Goal: Answer question/provide support: Share knowledge or assist other users

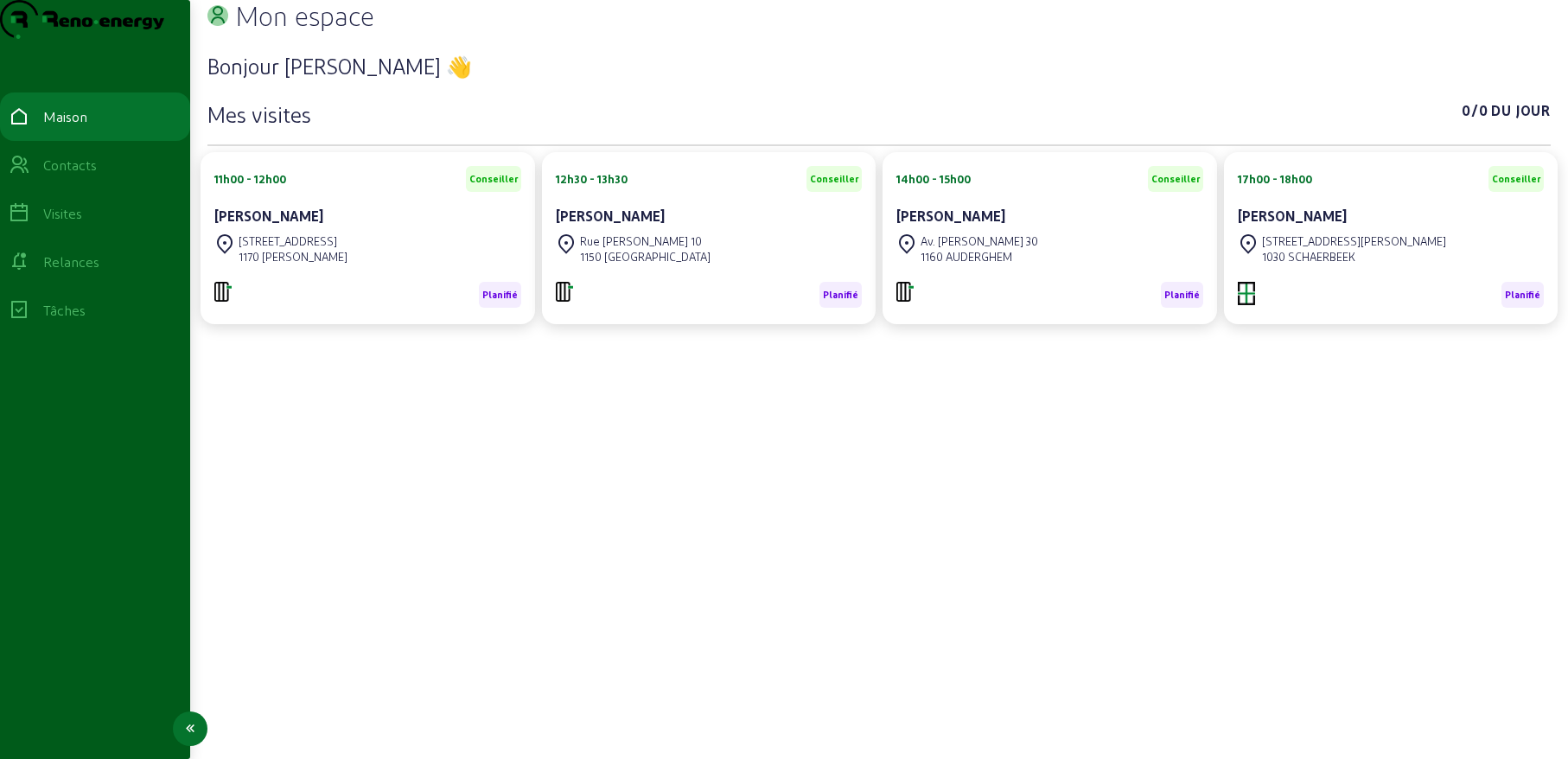
click at [58, 173] on font "Contacts" at bounding box center [70, 164] width 53 height 17
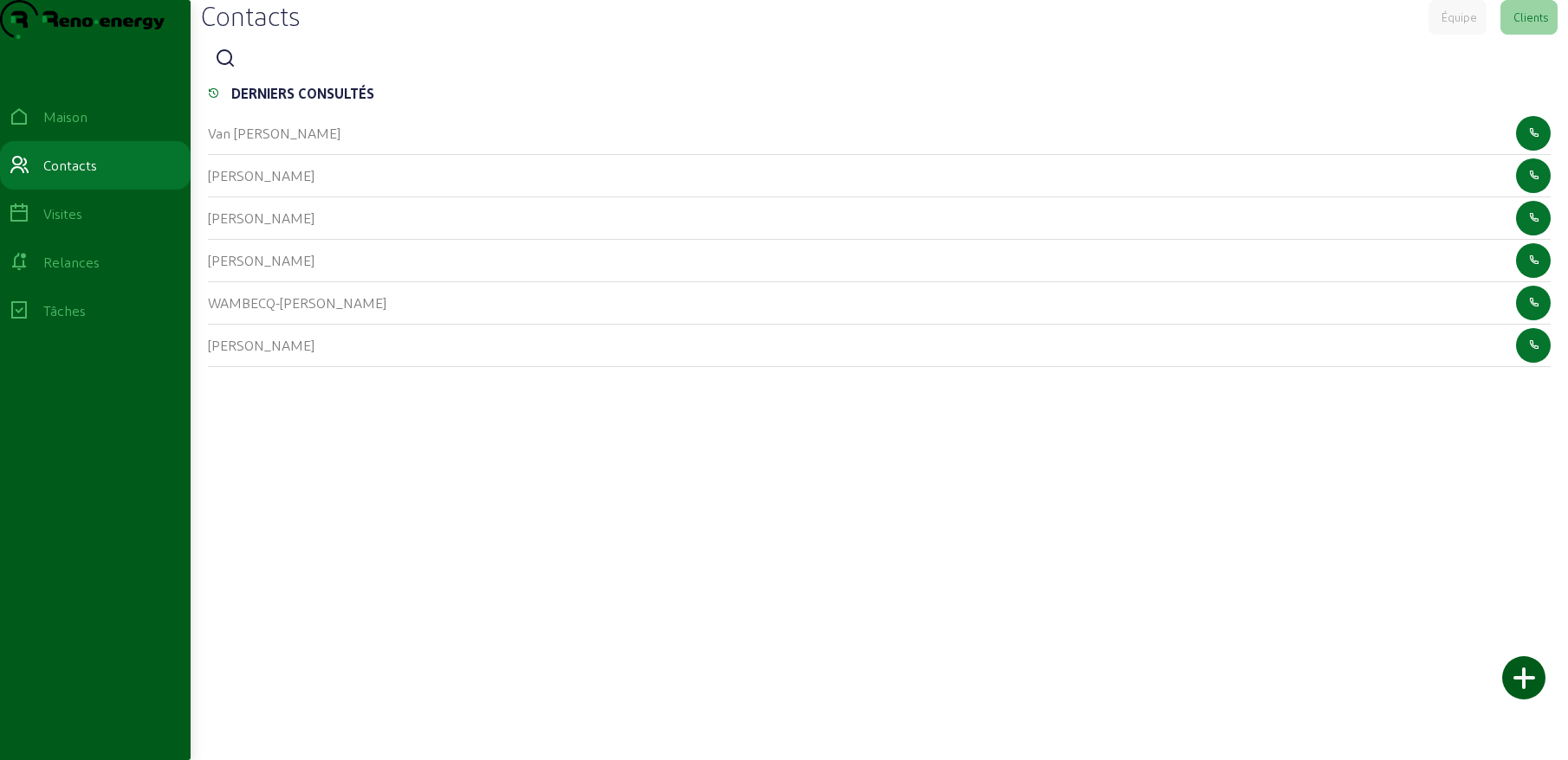
click at [226, 69] on icon at bounding box center [225, 58] width 21 height 21
click at [266, 70] on input at bounding box center [321, 59] width 156 height 21
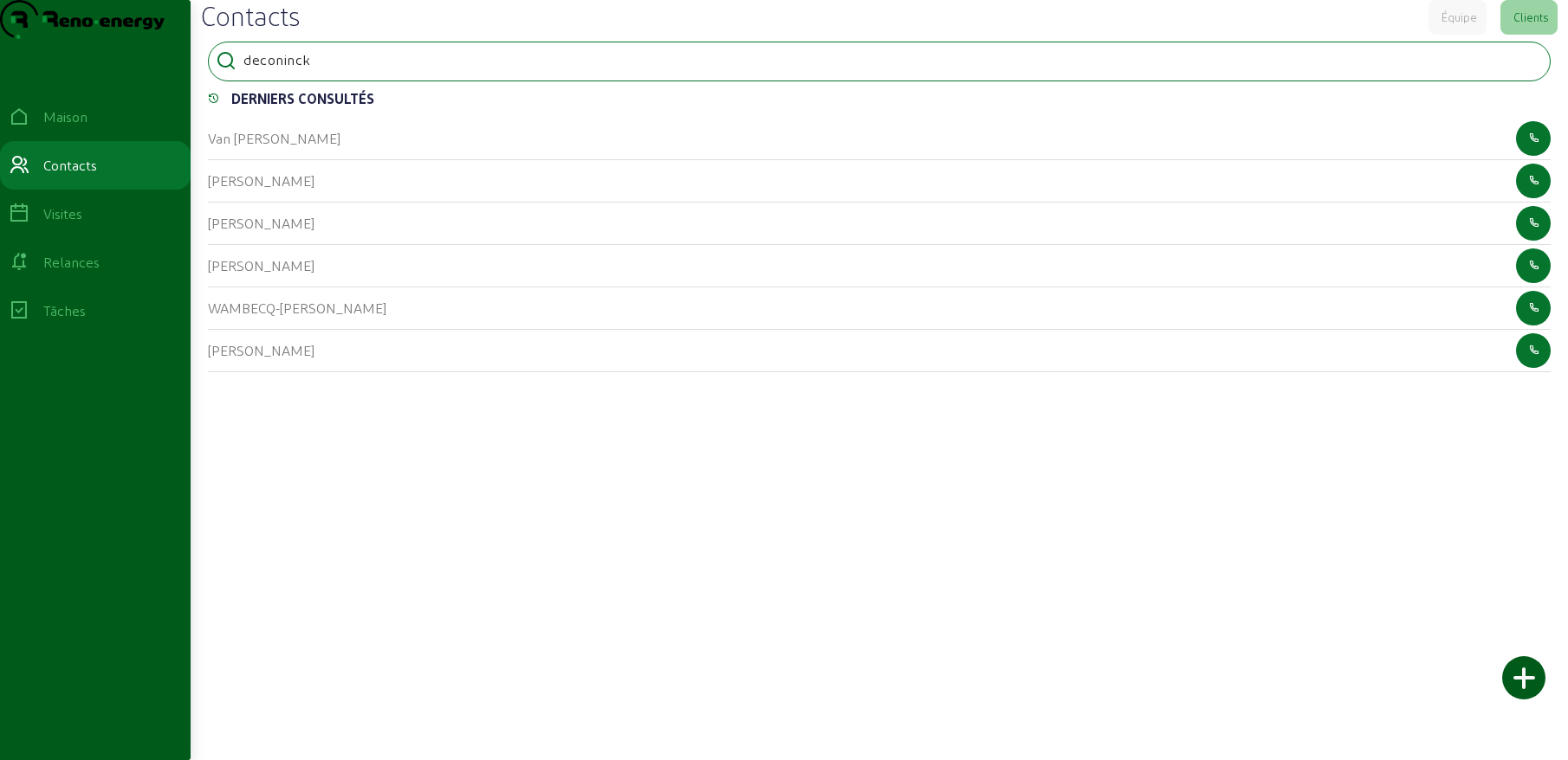
type input "deconinck"
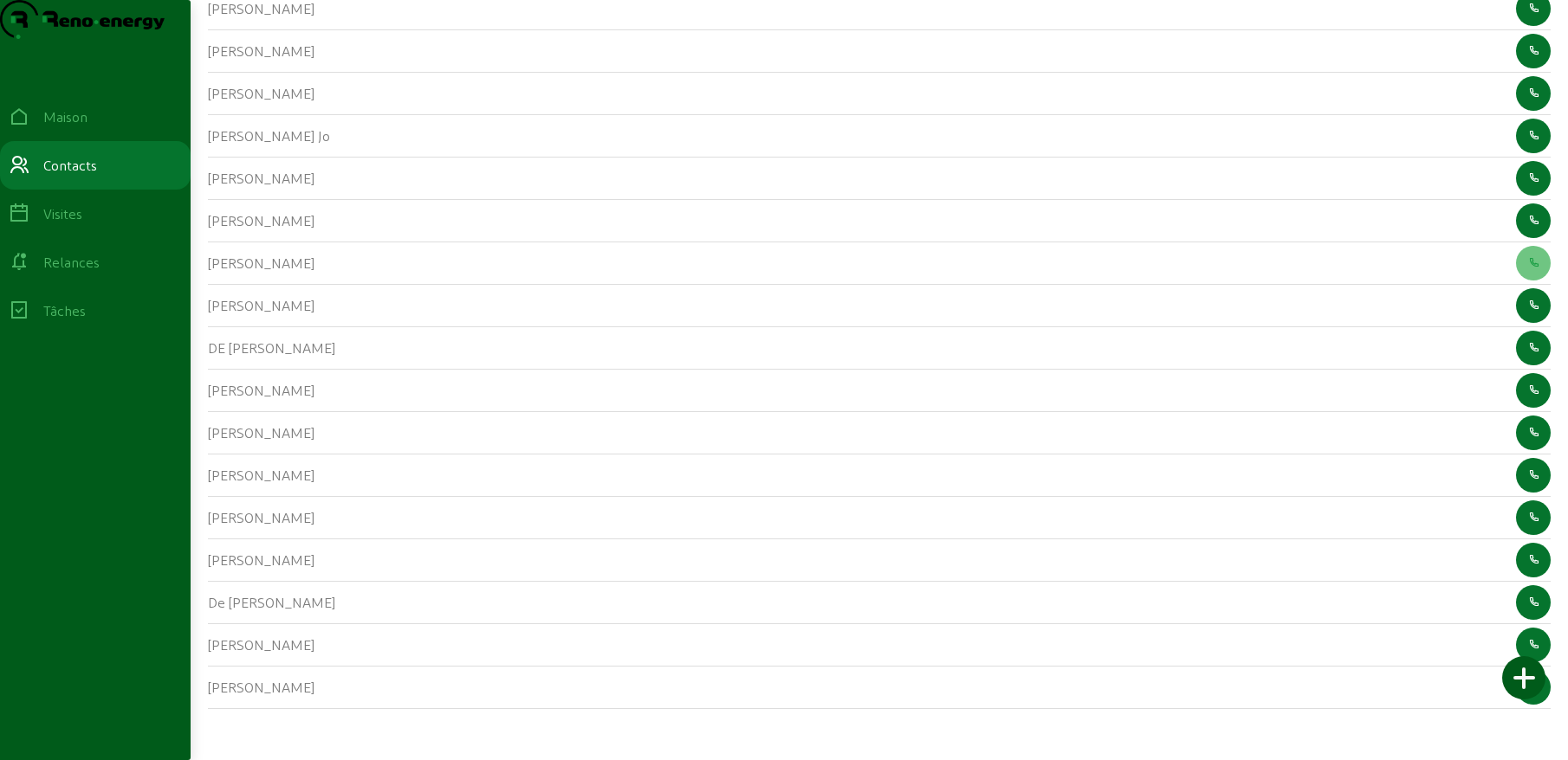
scroll to position [729, 0]
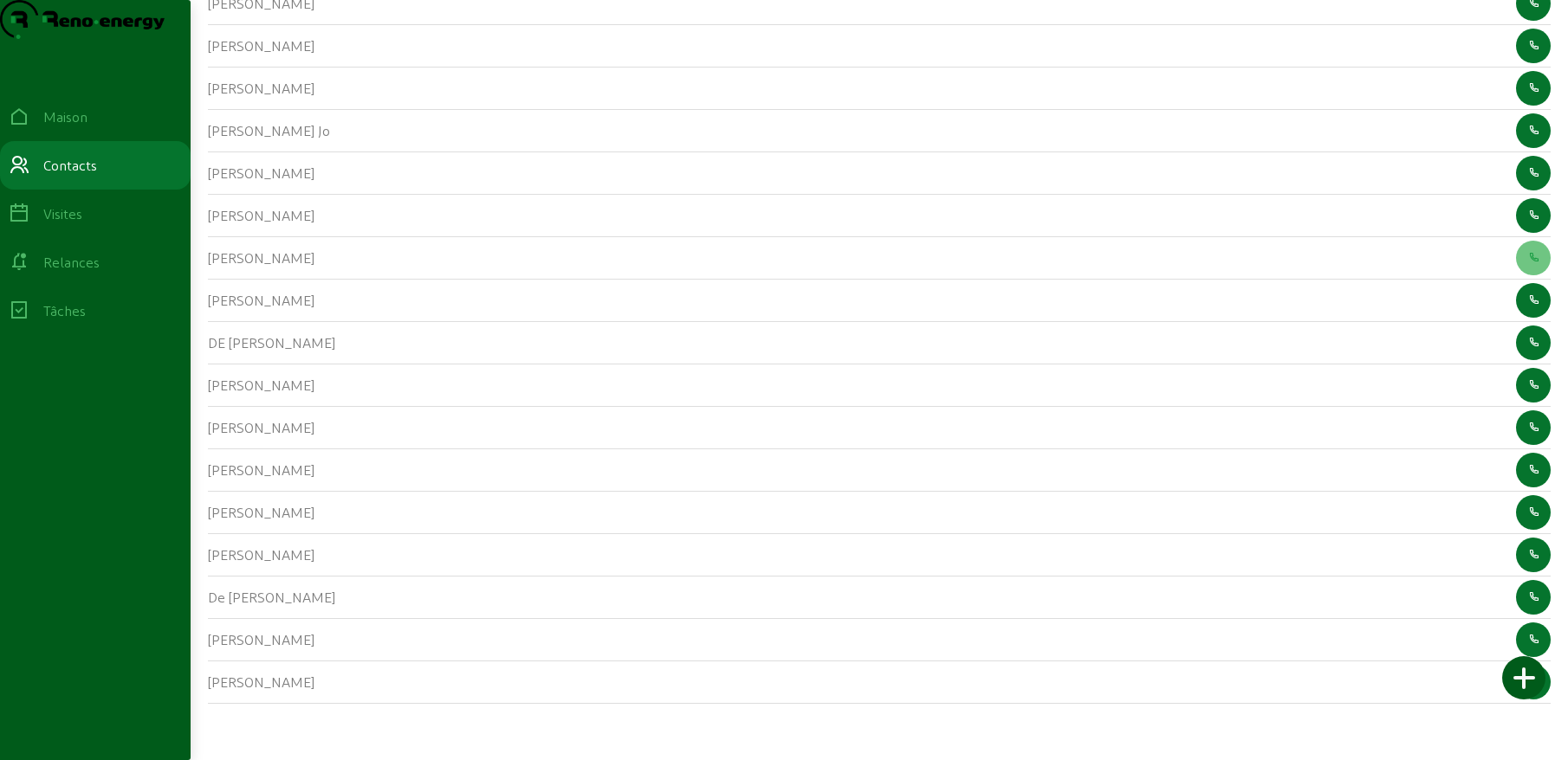
click at [293, 361] on div "DE [PERSON_NAME]" at bounding box center [879, 343] width 1343 height 43
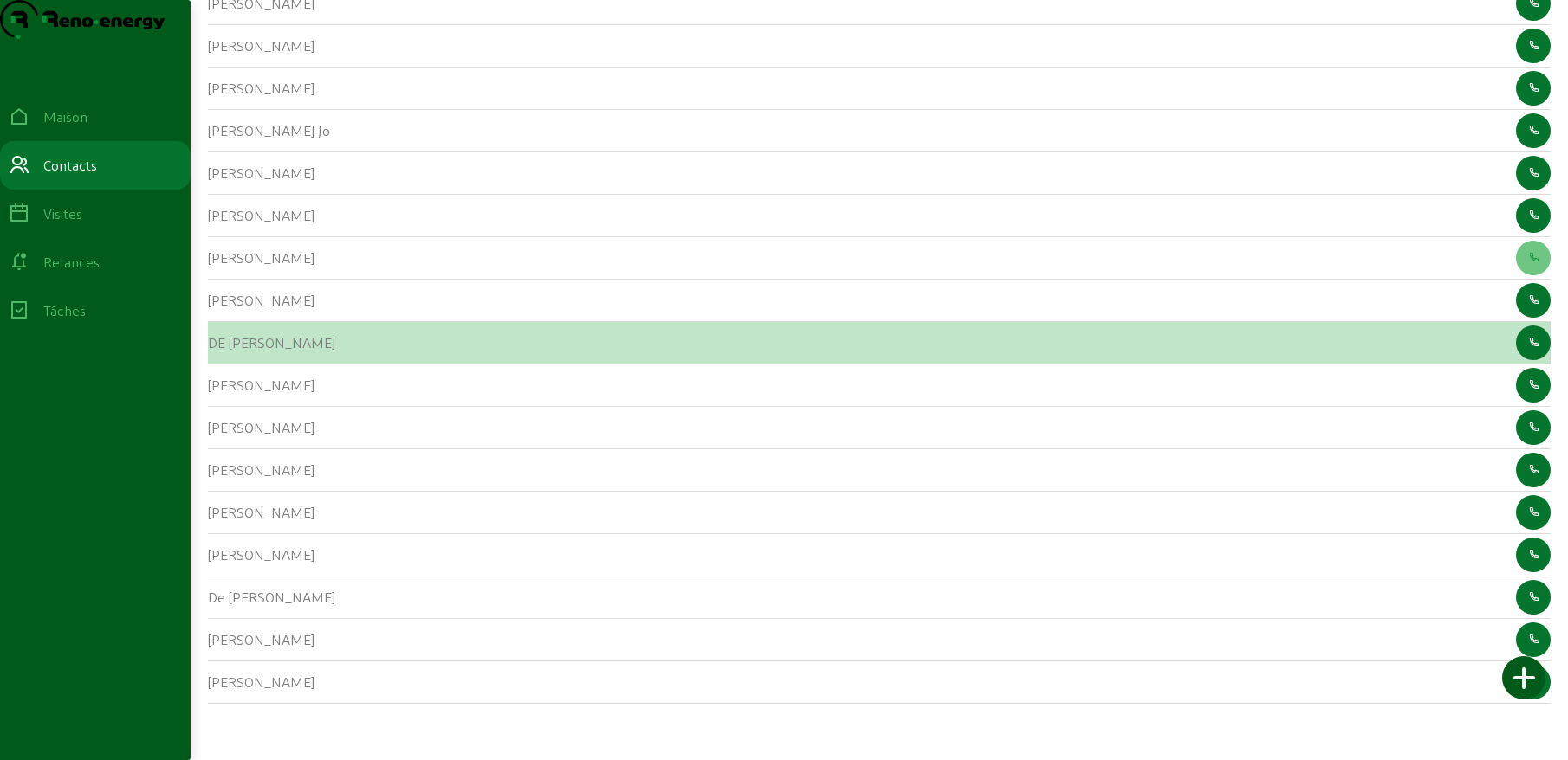
click at [236, 351] on font "DE [PERSON_NAME]" at bounding box center [272, 342] width 127 height 17
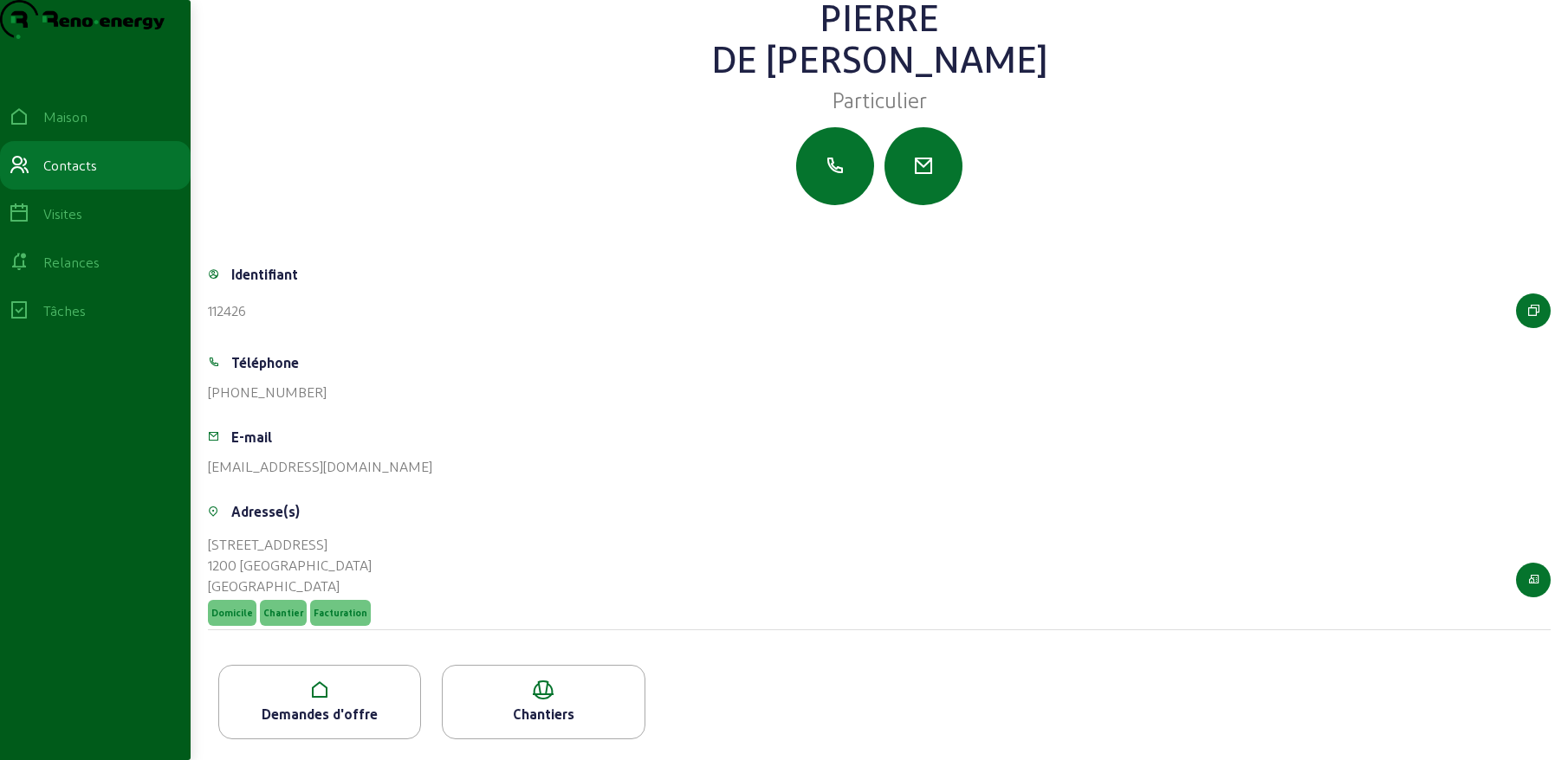
scroll to position [73, 0]
click at [283, 716] on font "Demandes d'offre" at bounding box center [319, 713] width 116 height 17
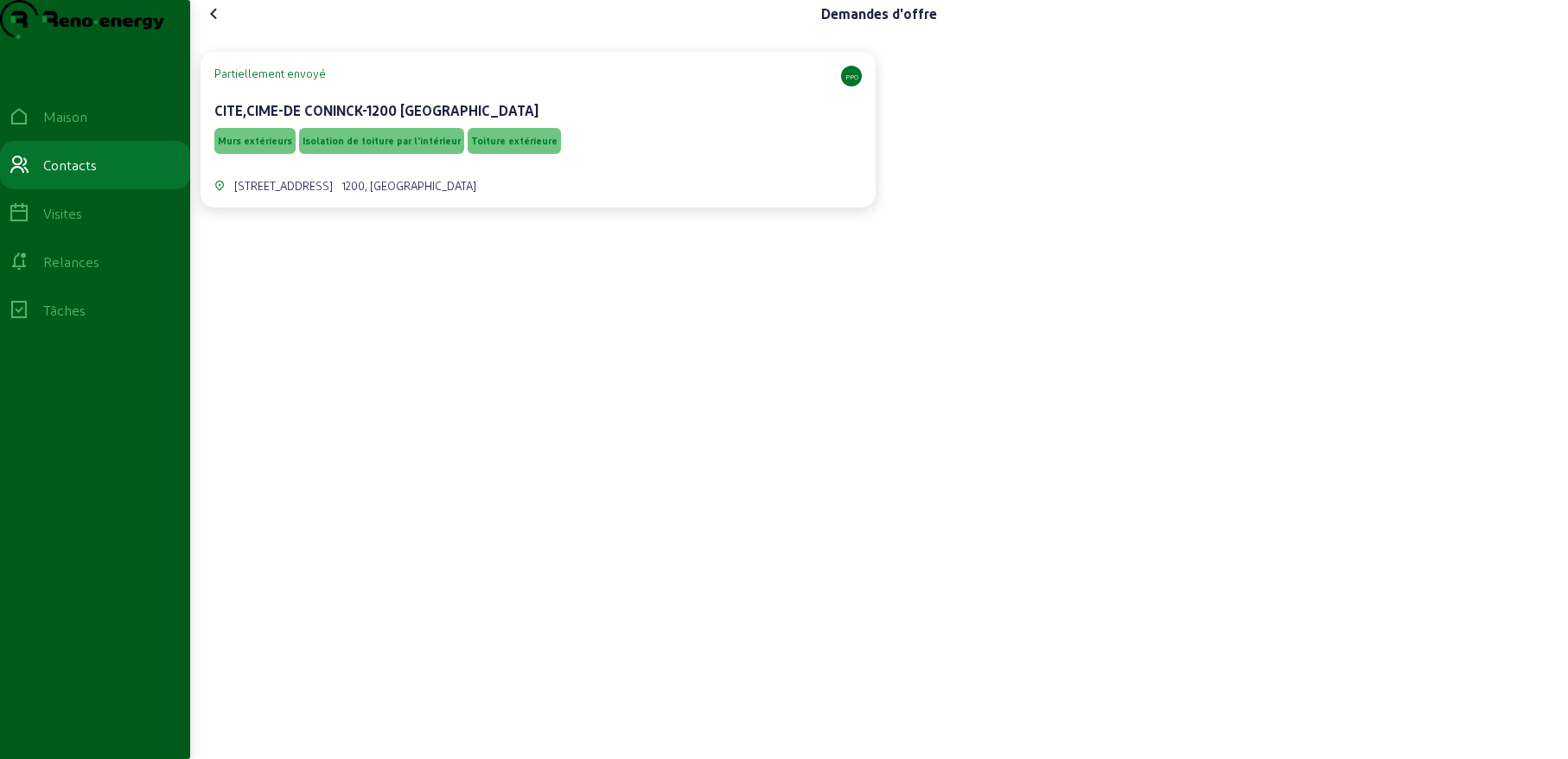
click at [628, 121] on div "CITE,CIME-DE CONINCK-1200 [GEOGRAPHIC_DATA]" at bounding box center [538, 110] width 648 height 21
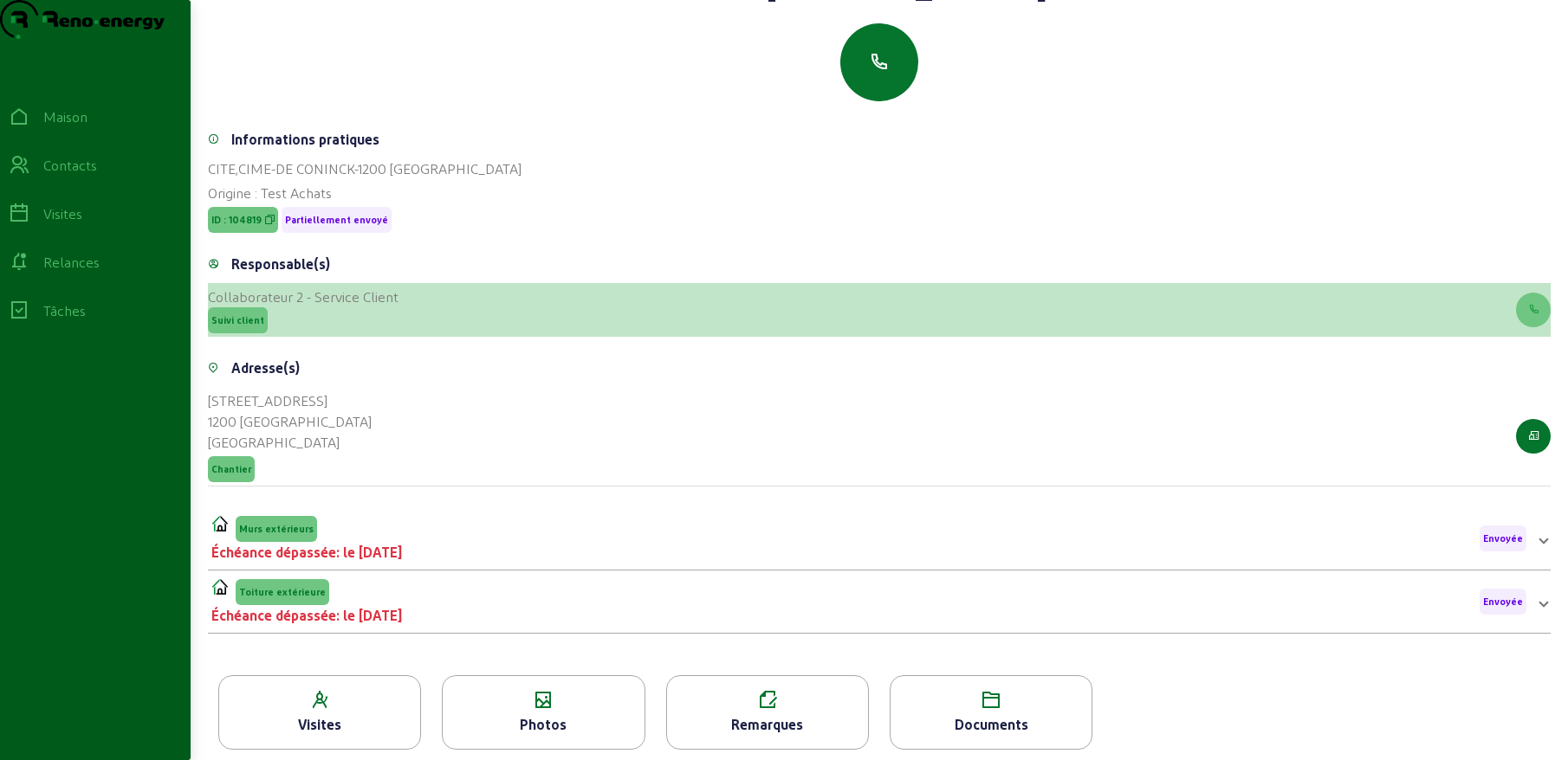
scroll to position [122, 0]
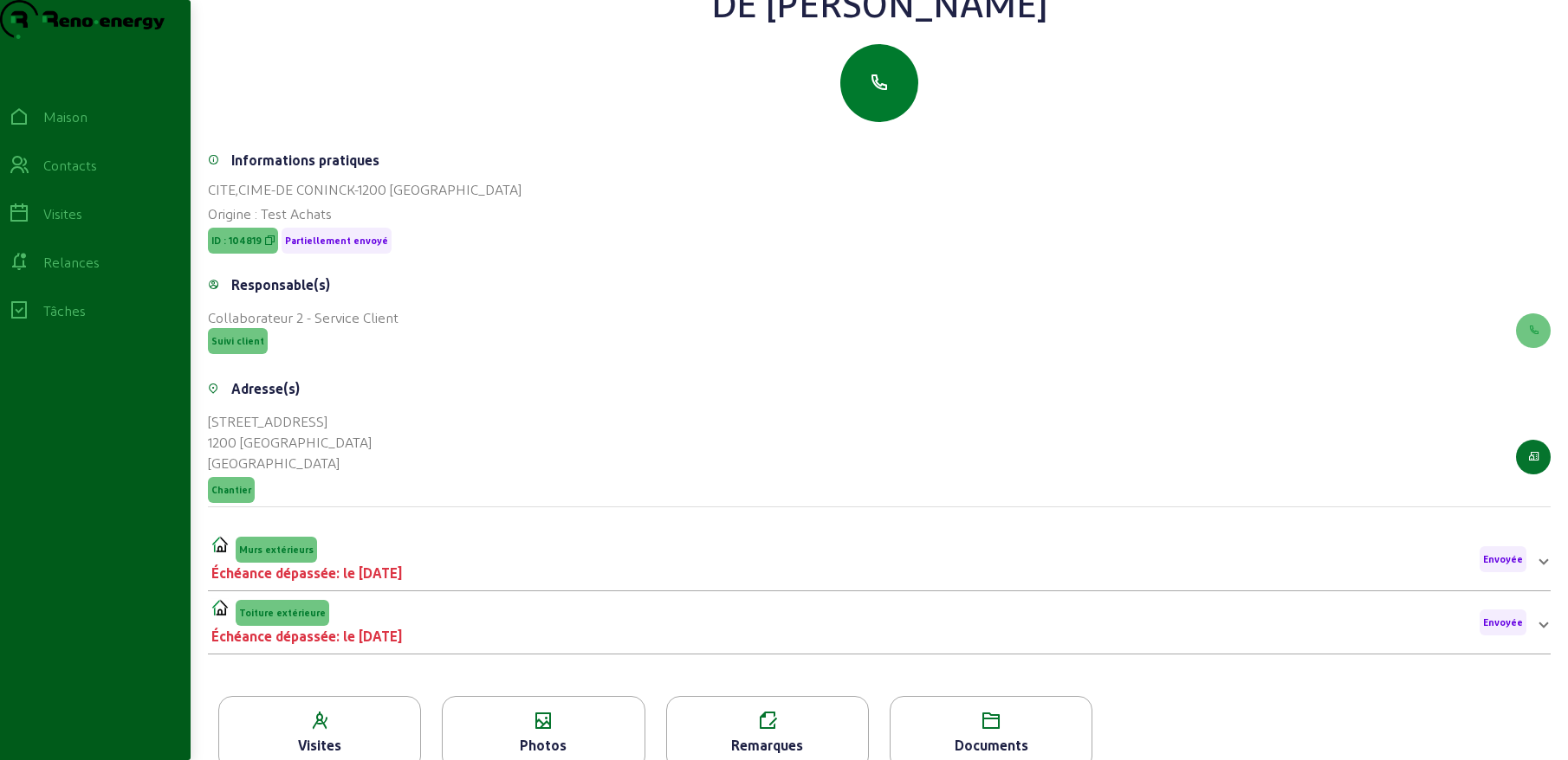
click at [878, 93] on icon "button" at bounding box center [879, 82] width 21 height 21
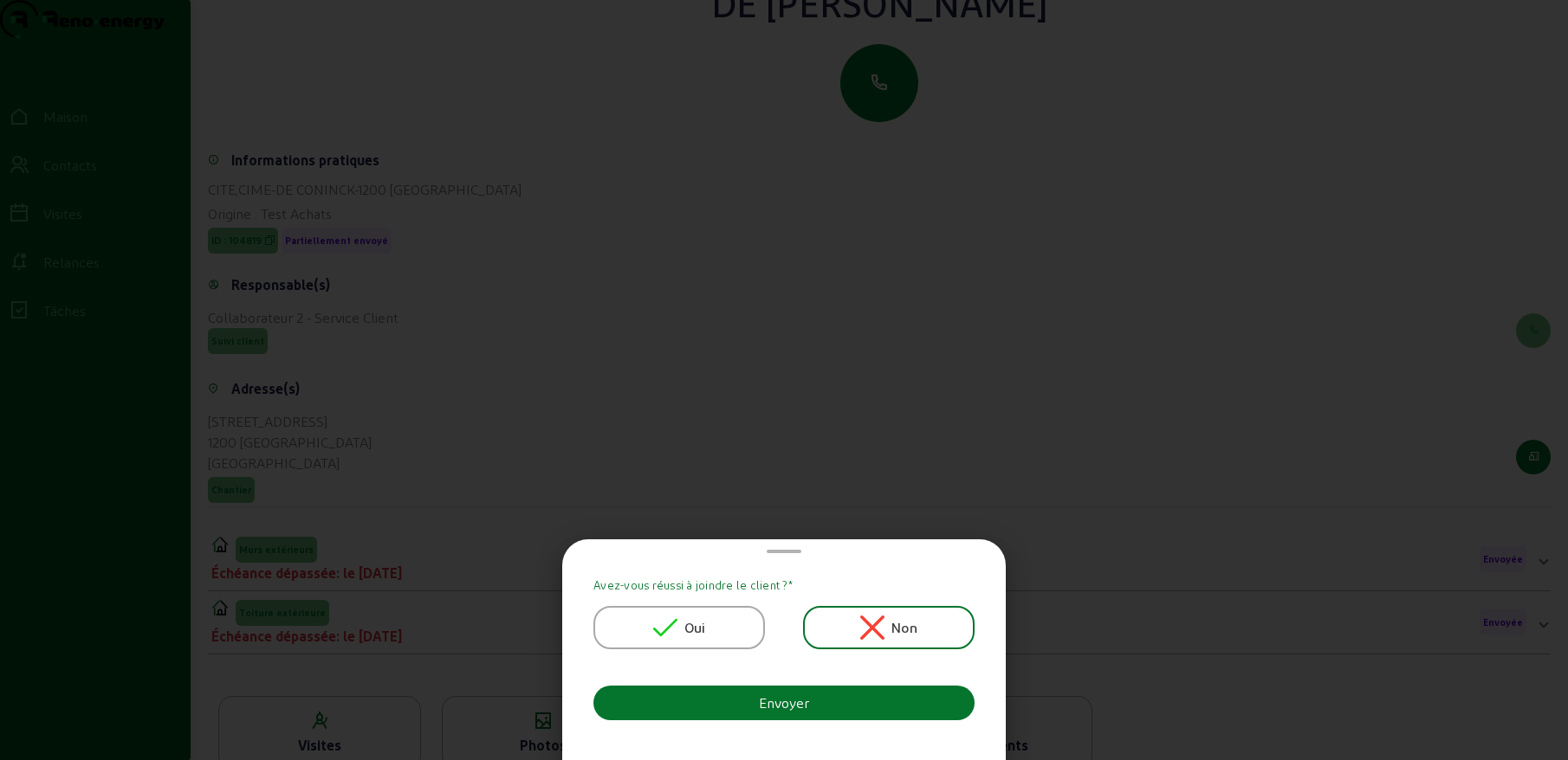
scroll to position [0, 0]
click at [669, 625] on icon at bounding box center [665, 627] width 24 height 24
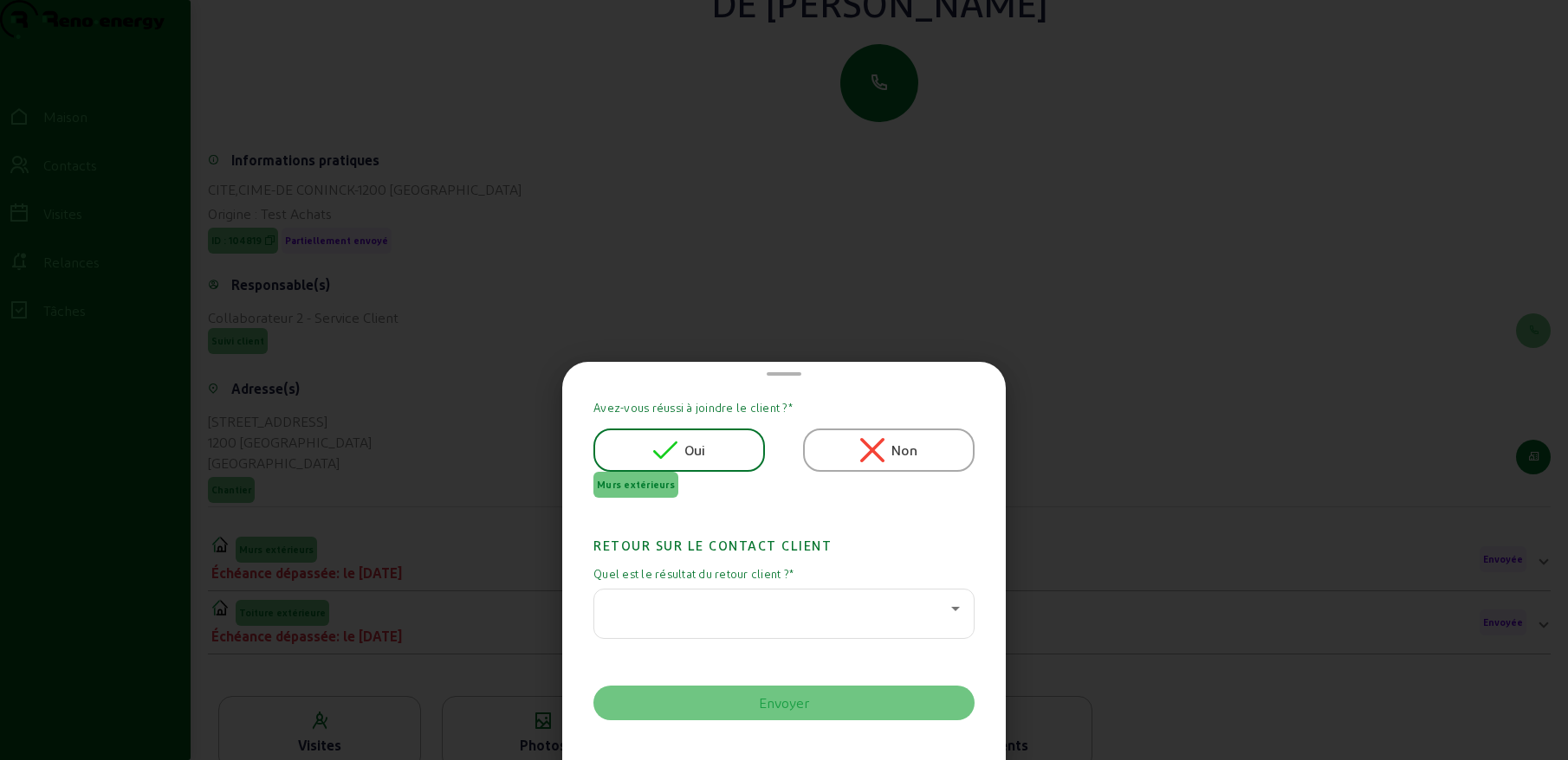
click at [688, 619] on div at bounding box center [784, 613] width 352 height 49
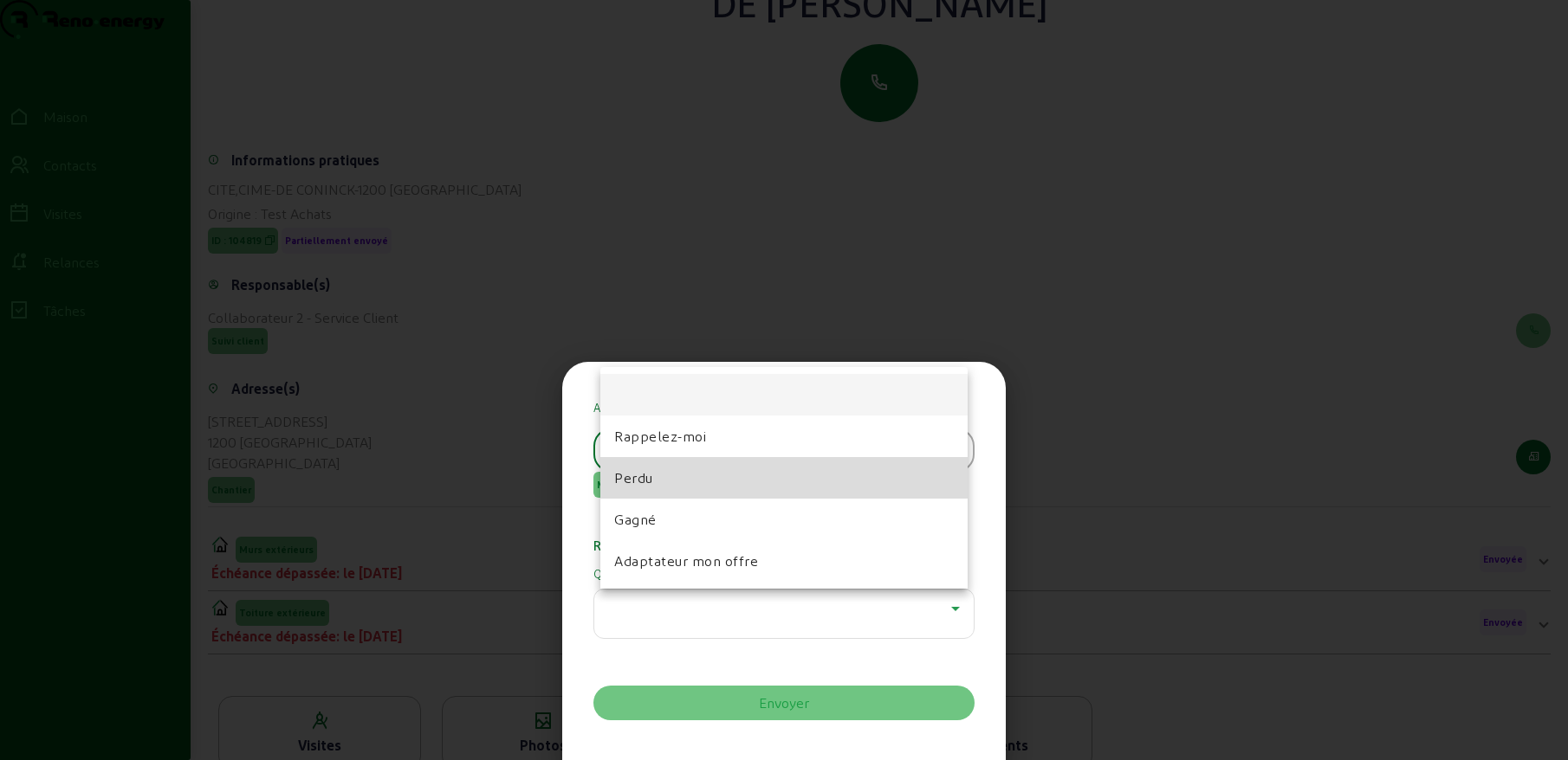
click at [639, 476] on font "Perdu" at bounding box center [633, 478] width 39 height 17
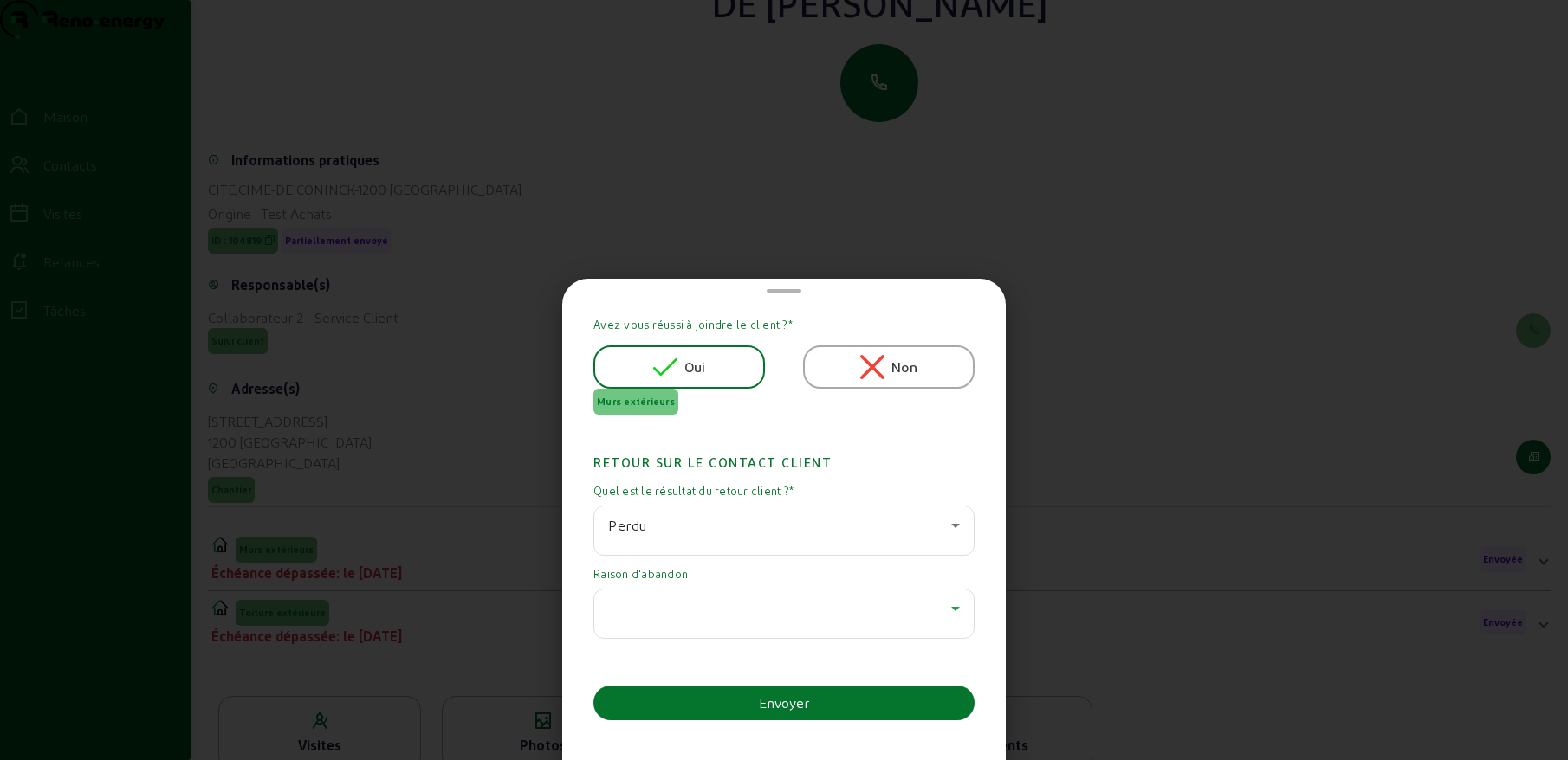
click at [675, 610] on div at bounding box center [780, 608] width 343 height 21
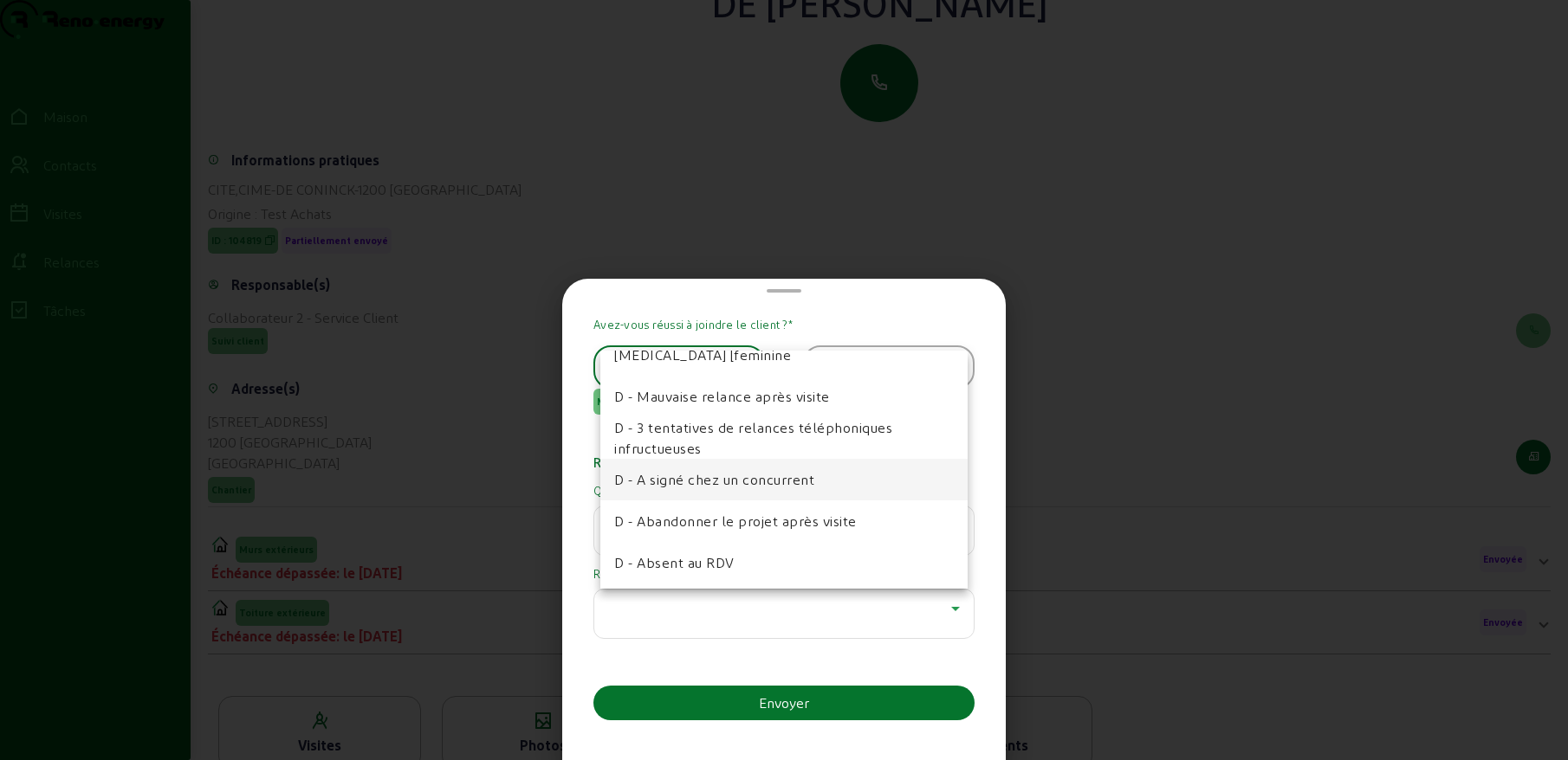
scroll to position [74, 0]
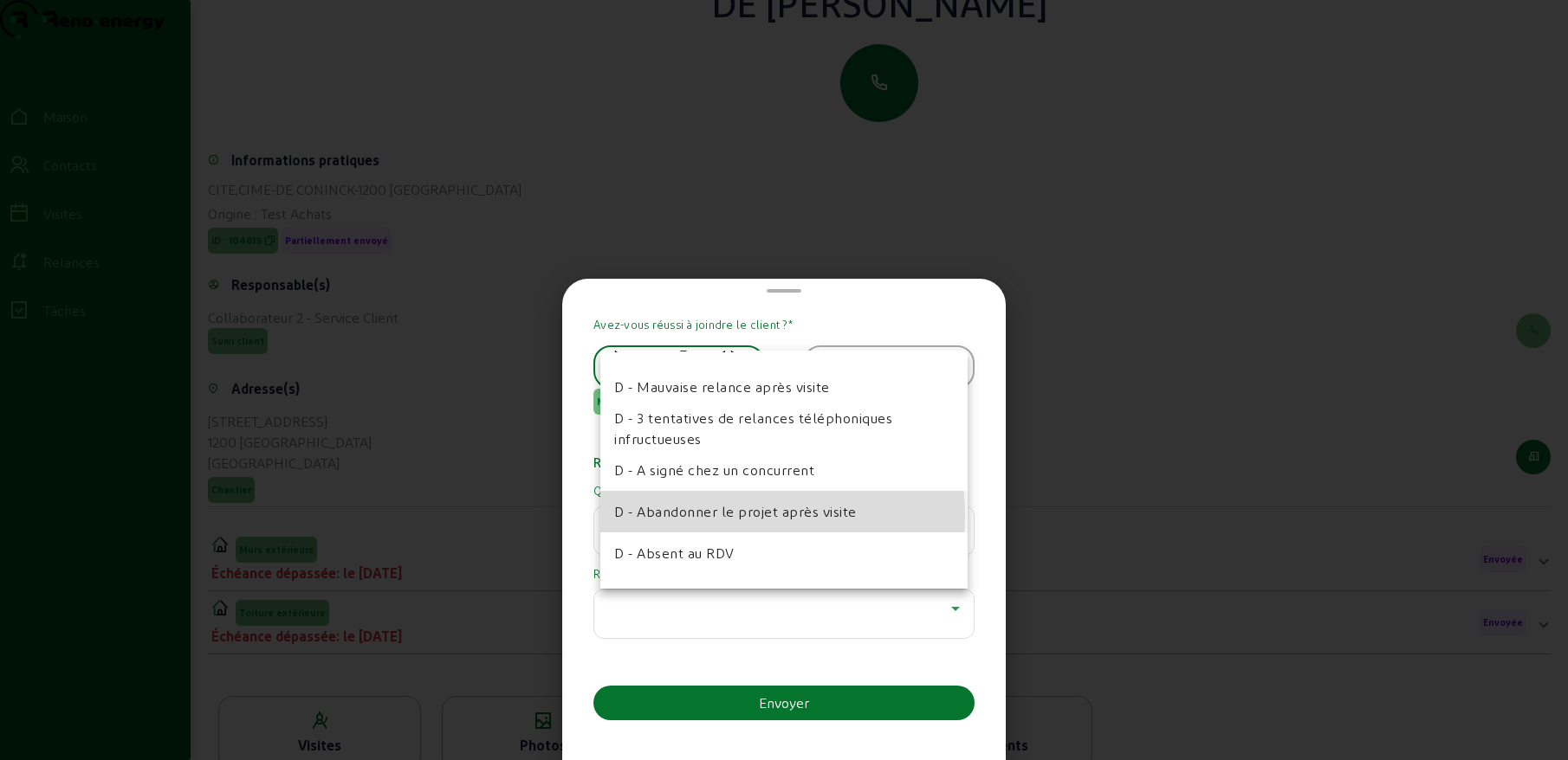
click at [735, 515] on font "D - Abandonner le projet après visite" at bounding box center [735, 511] width 243 height 17
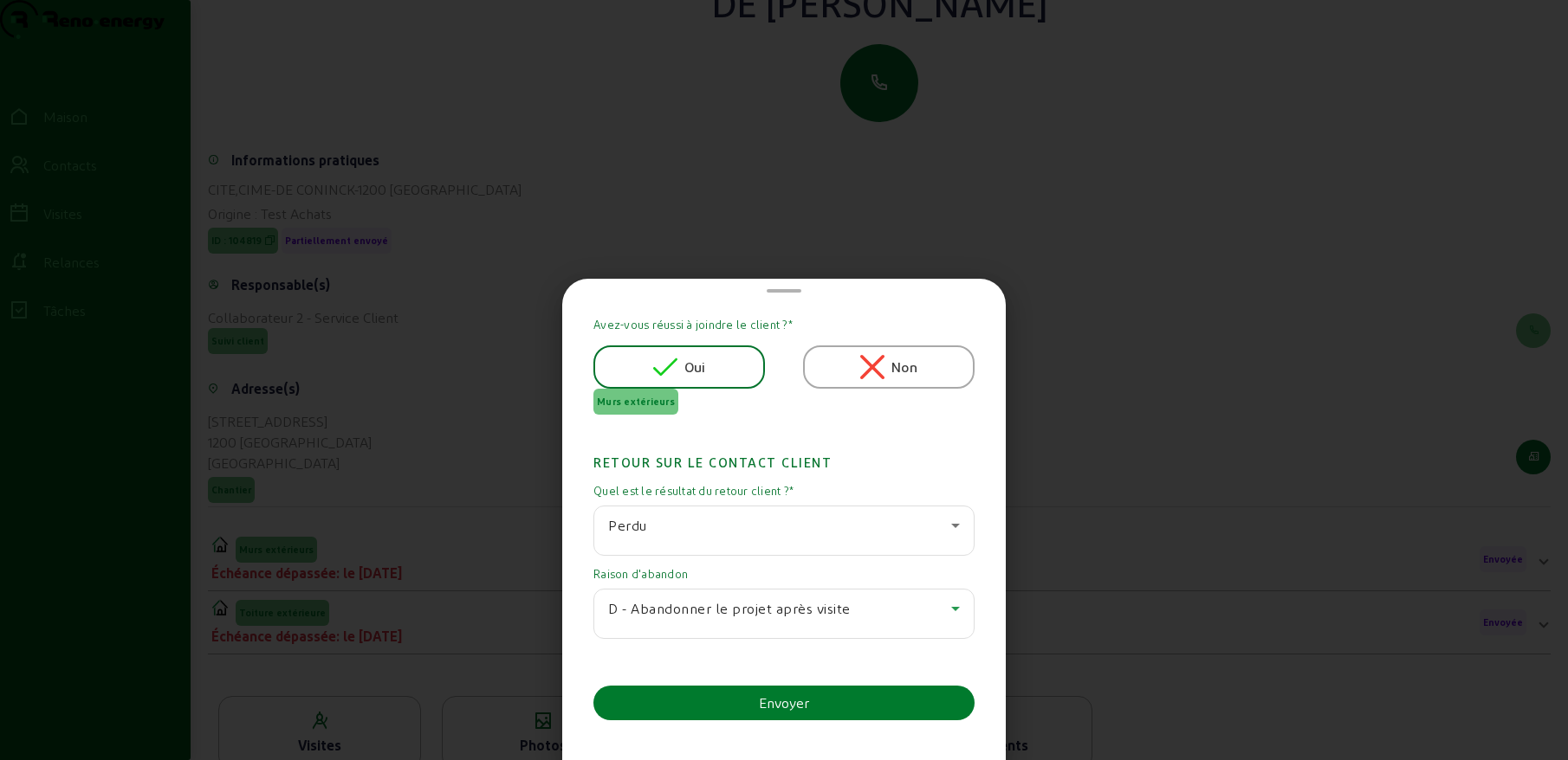
click at [731, 704] on button "Envoyer" at bounding box center [784, 703] width 382 height 35
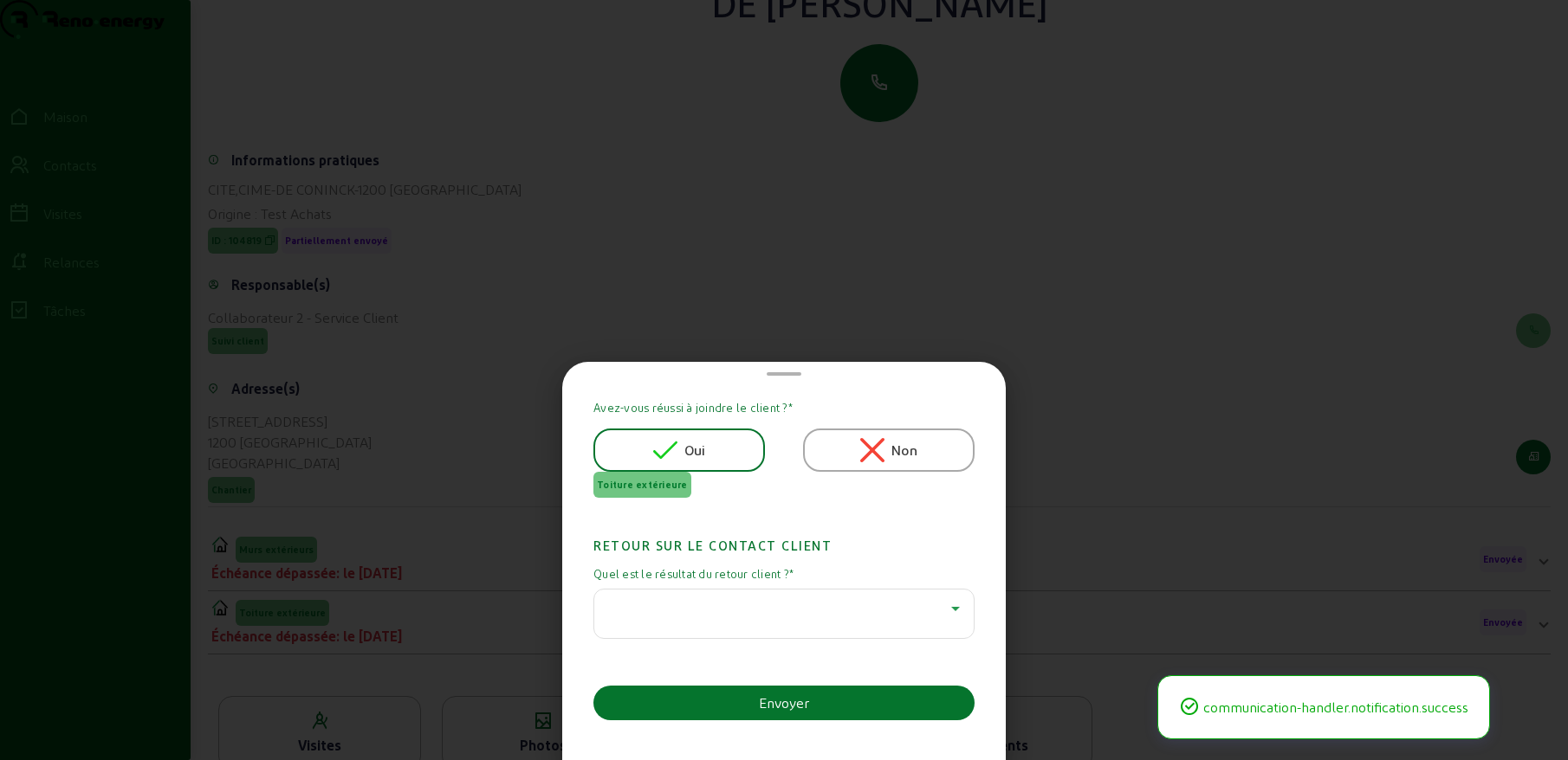
click at [739, 617] on div at bounding box center [780, 608] width 343 height 21
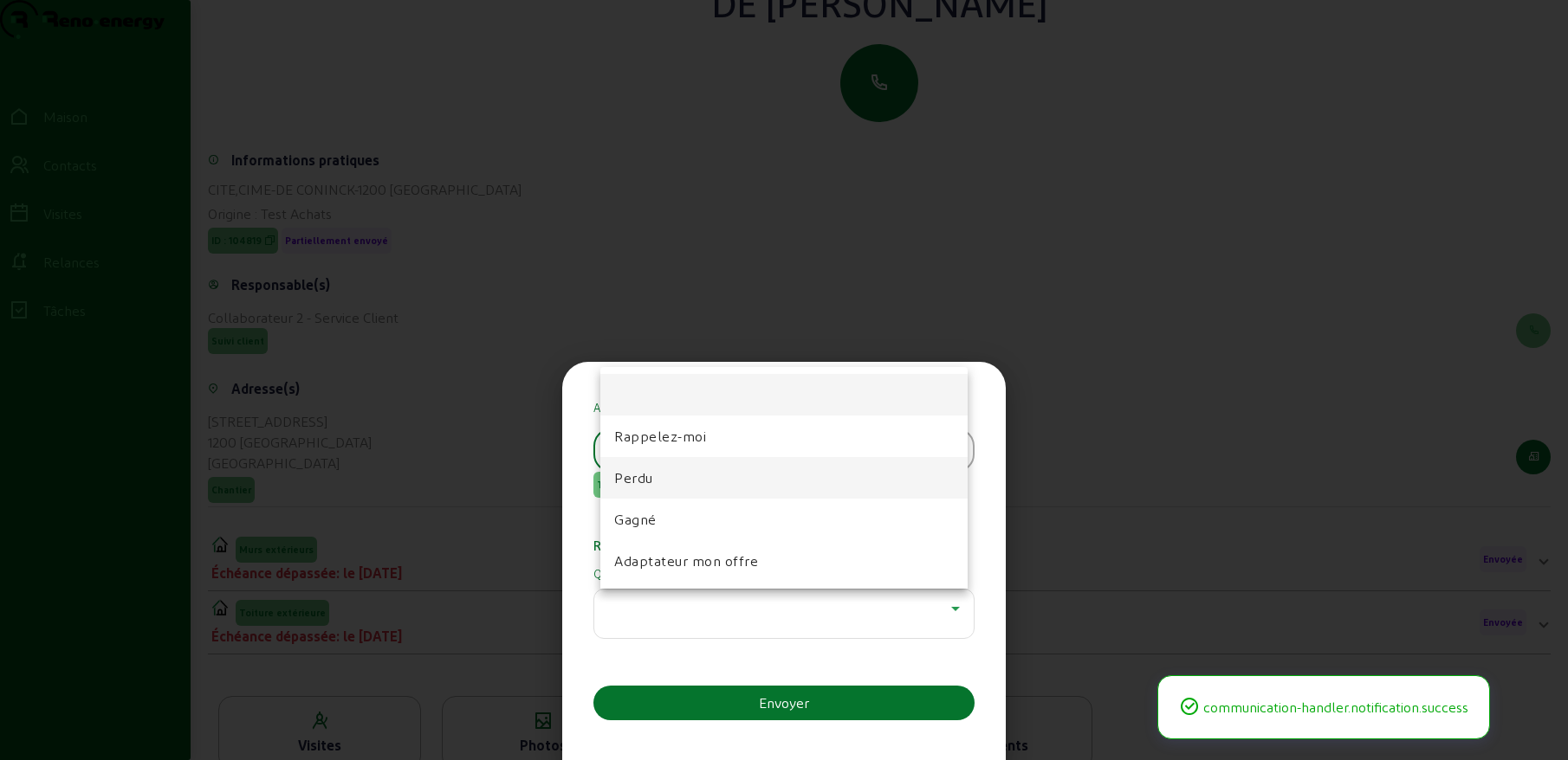
click at [642, 471] on font "Perdu" at bounding box center [633, 478] width 39 height 17
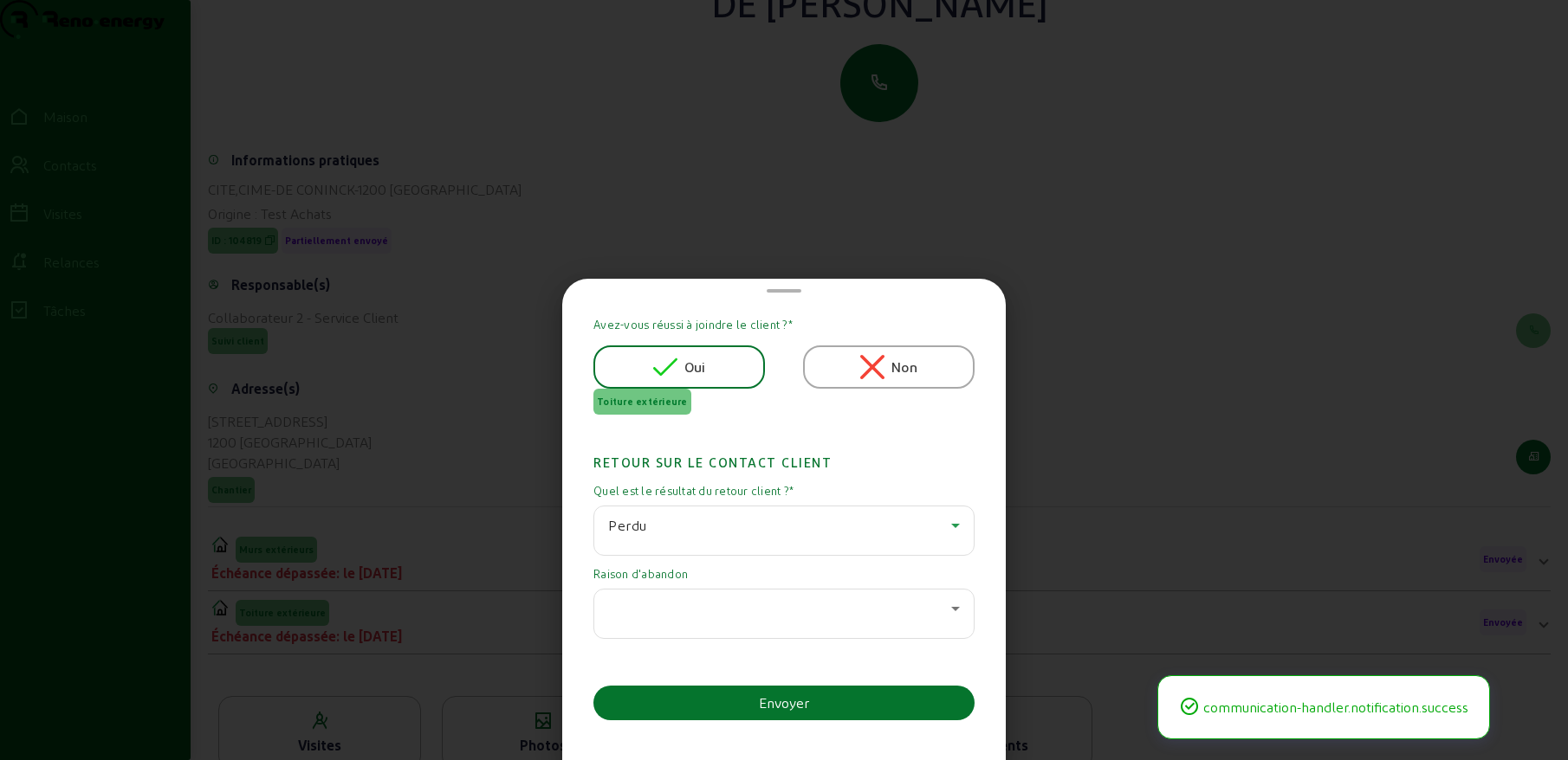
click at [701, 598] on div at bounding box center [780, 608] width 343 height 21
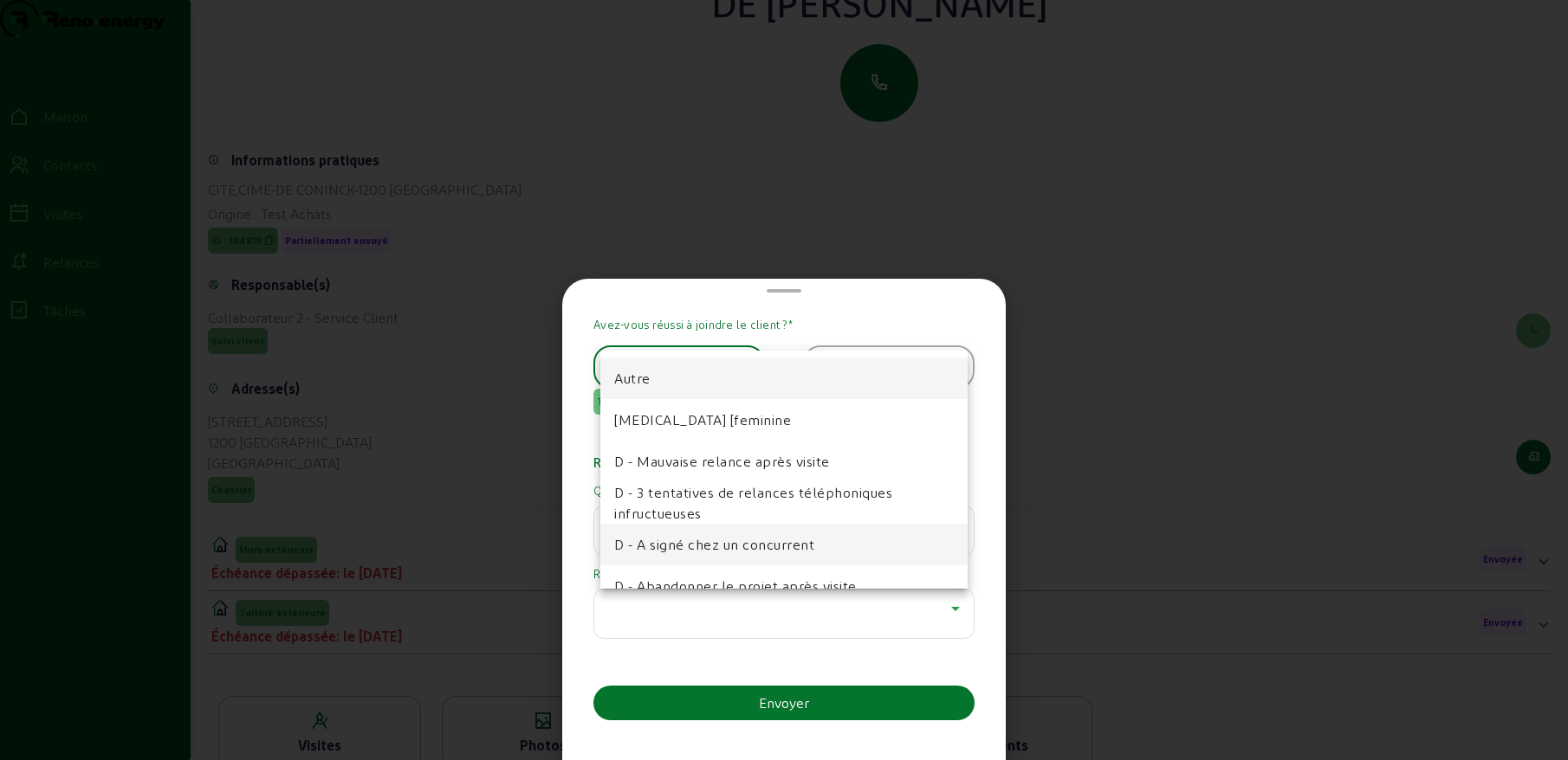
scroll to position [30, 0]
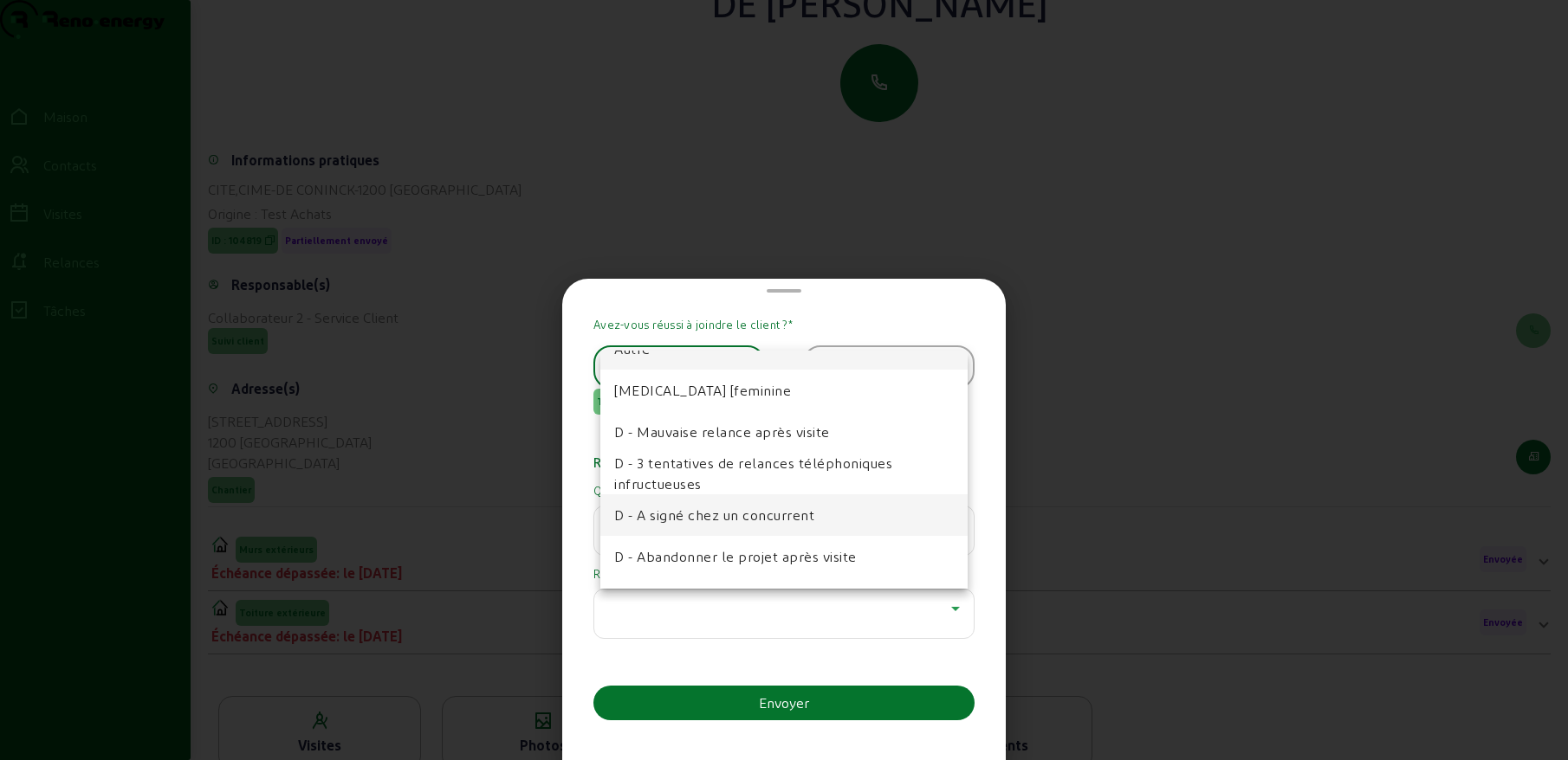
click at [705, 556] on font "D - Abandonner le projet après visite" at bounding box center [735, 556] width 243 height 17
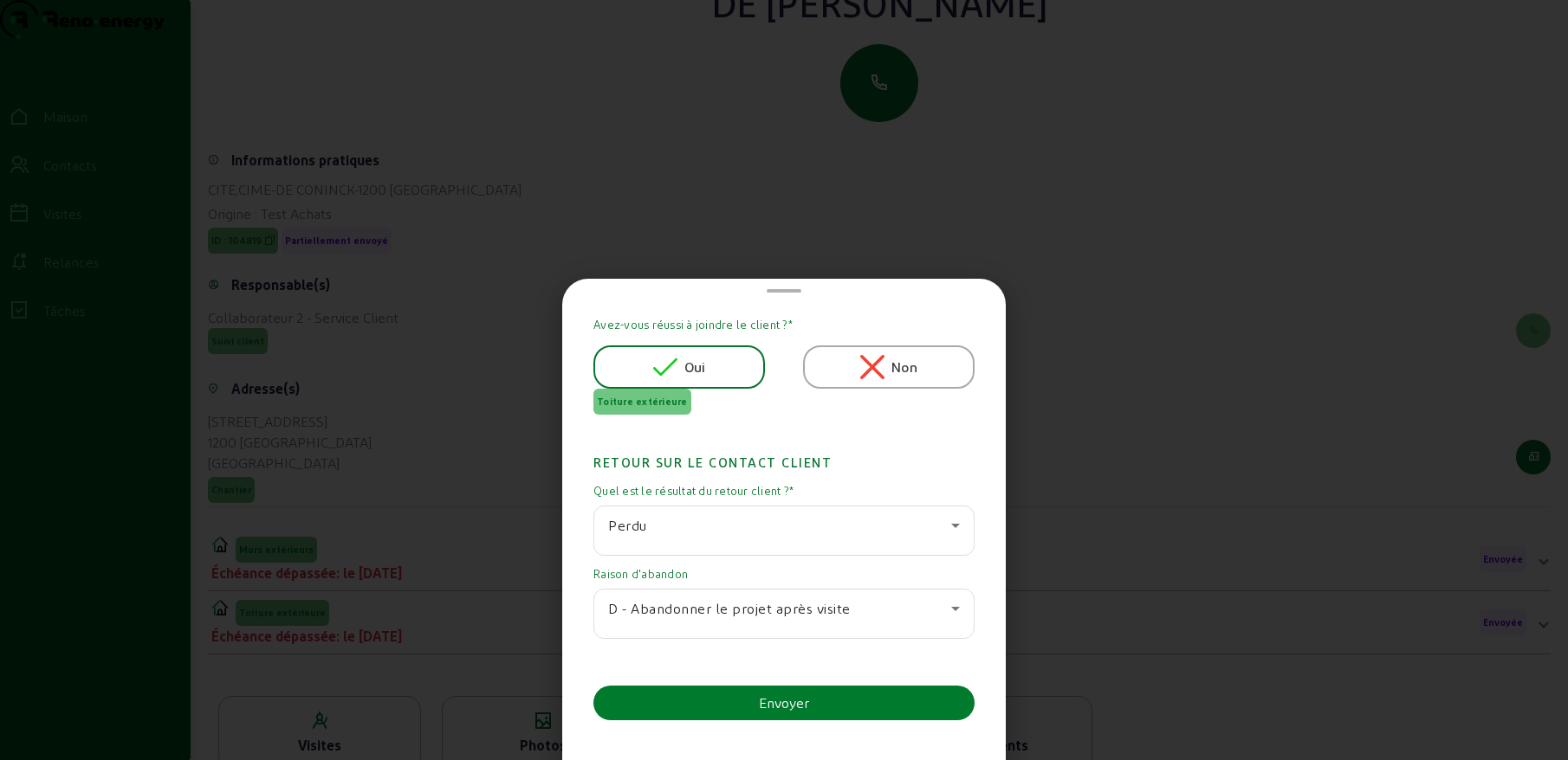
click at [777, 695] on font "Envoyer" at bounding box center [784, 703] width 51 height 17
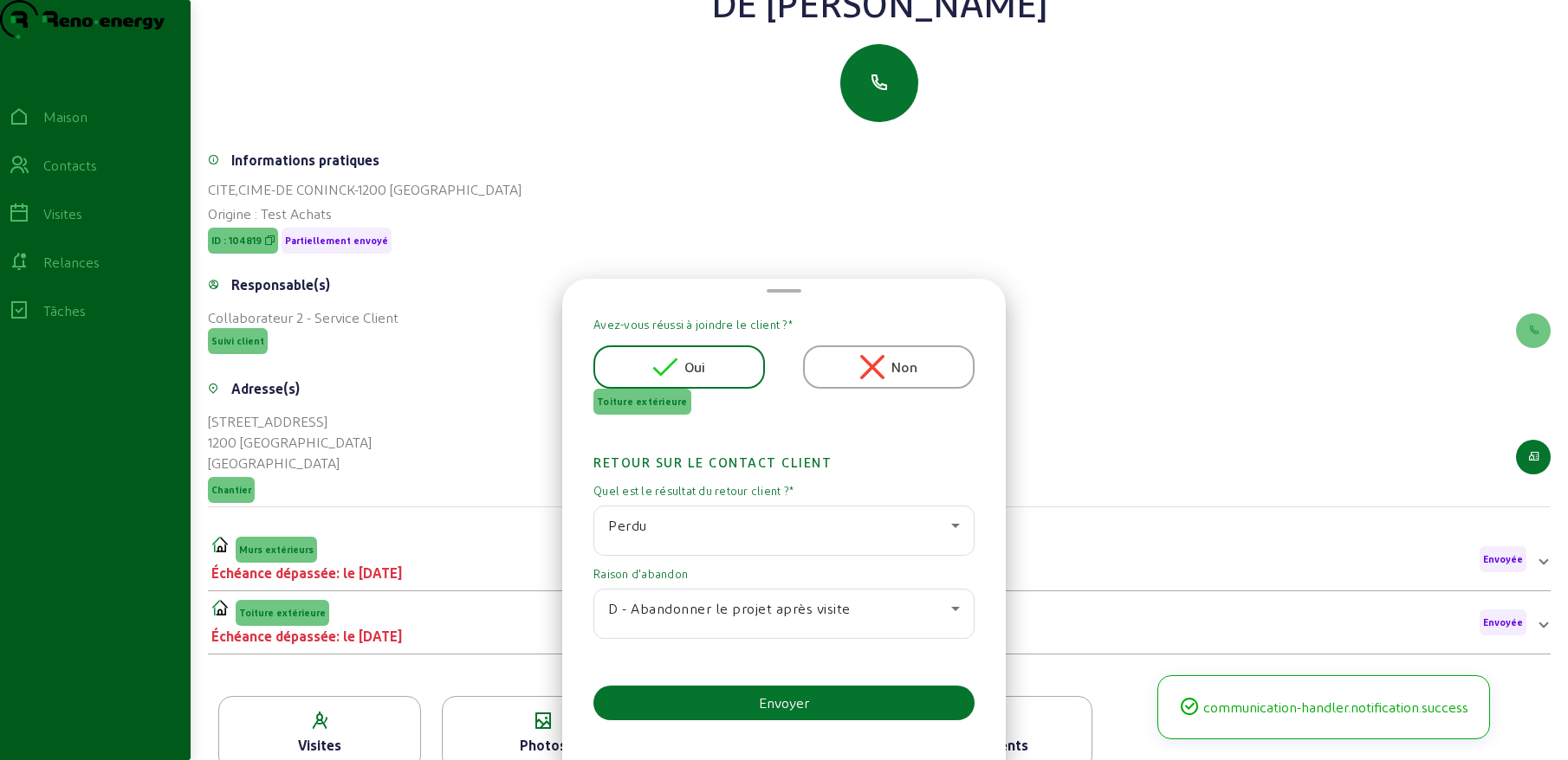
scroll to position [122, 0]
